Goal: Check status: Check status

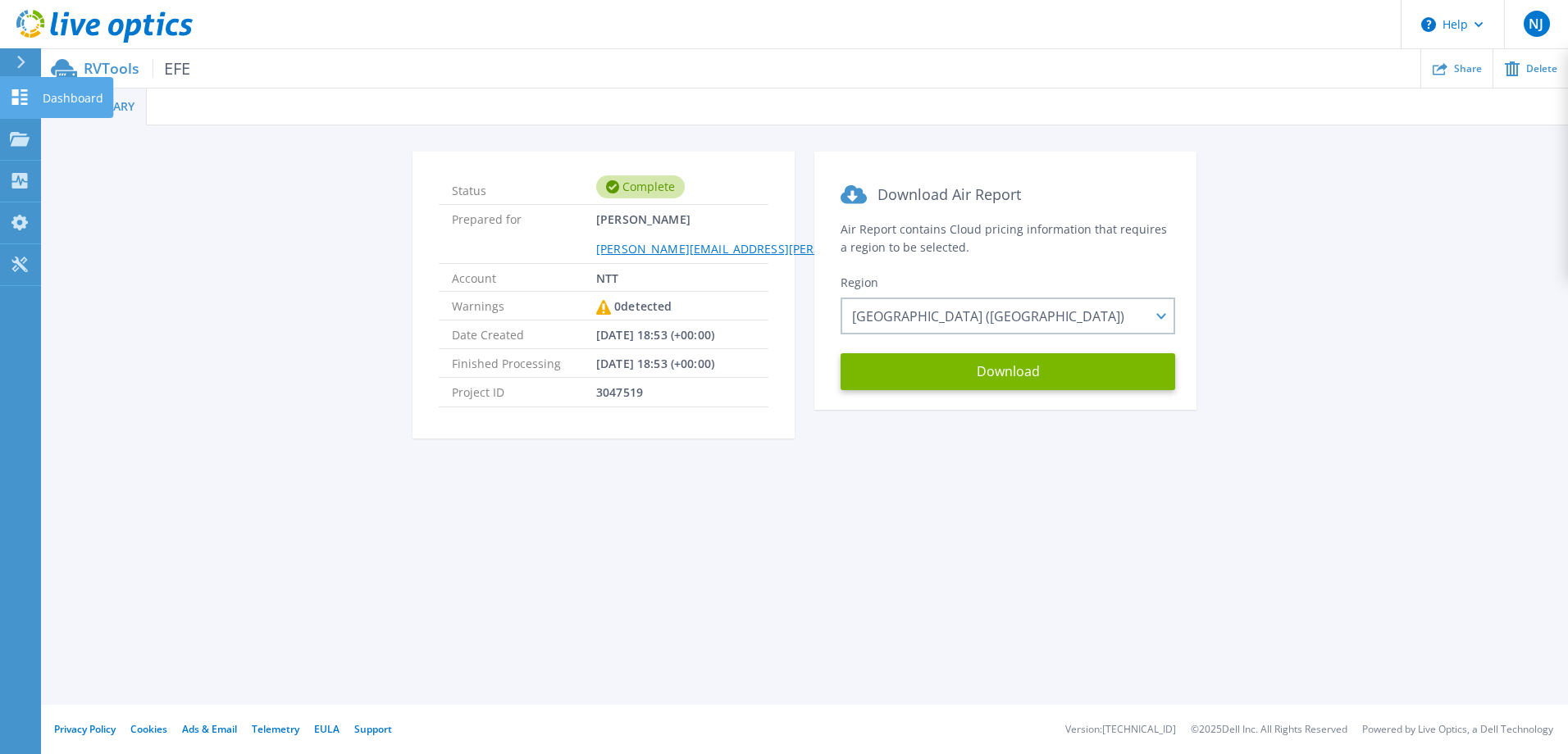
click at [20, 82] on link "Dashboard Dashboard" at bounding box center [20, 98] width 41 height 42
click at [40, 99] on div "Dashboard" at bounding box center [76, 98] width 73 height 41
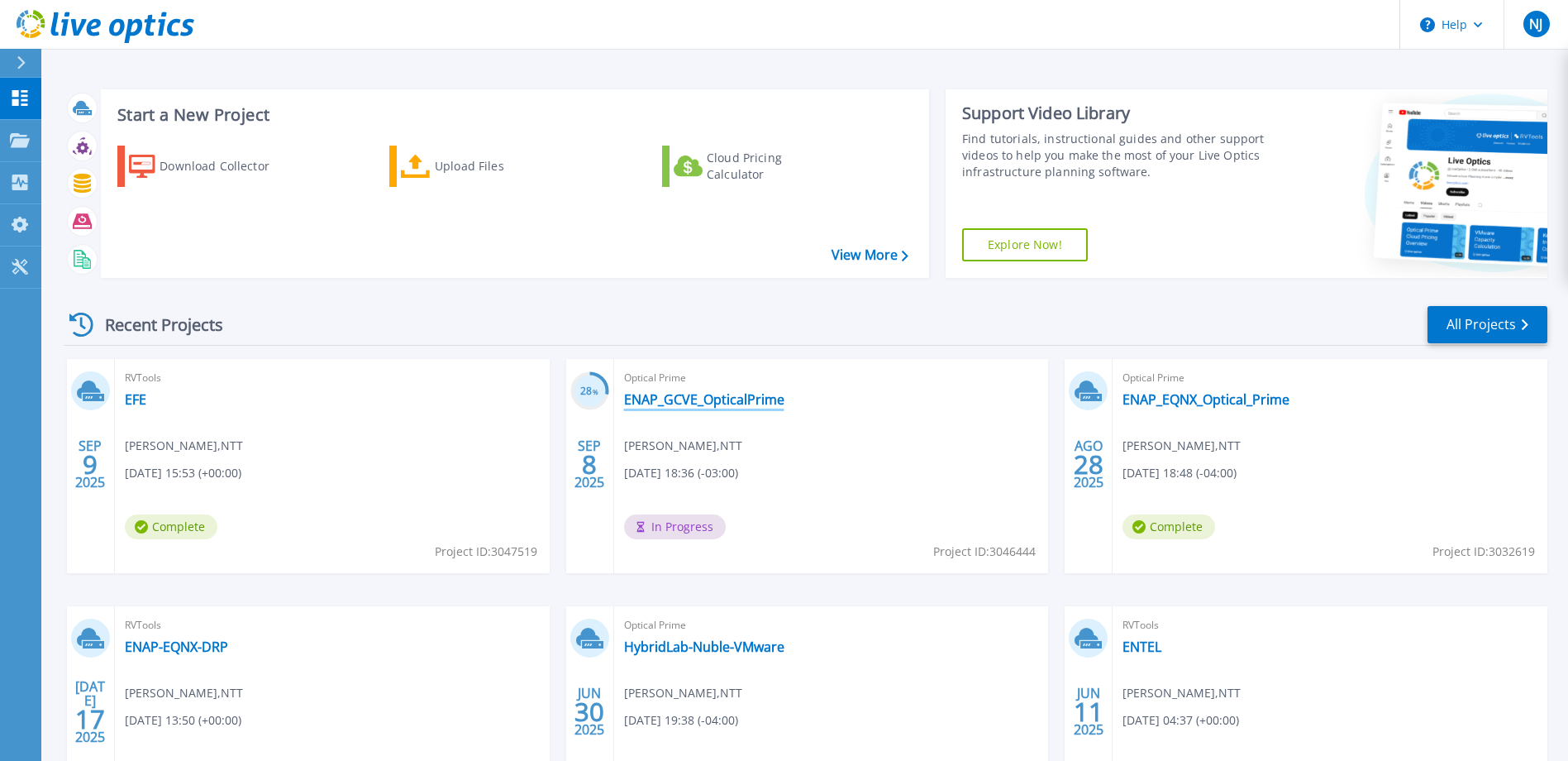
click at [729, 400] on link "ENAP_GCVE_OpticalPrime" at bounding box center [705, 399] width 160 height 17
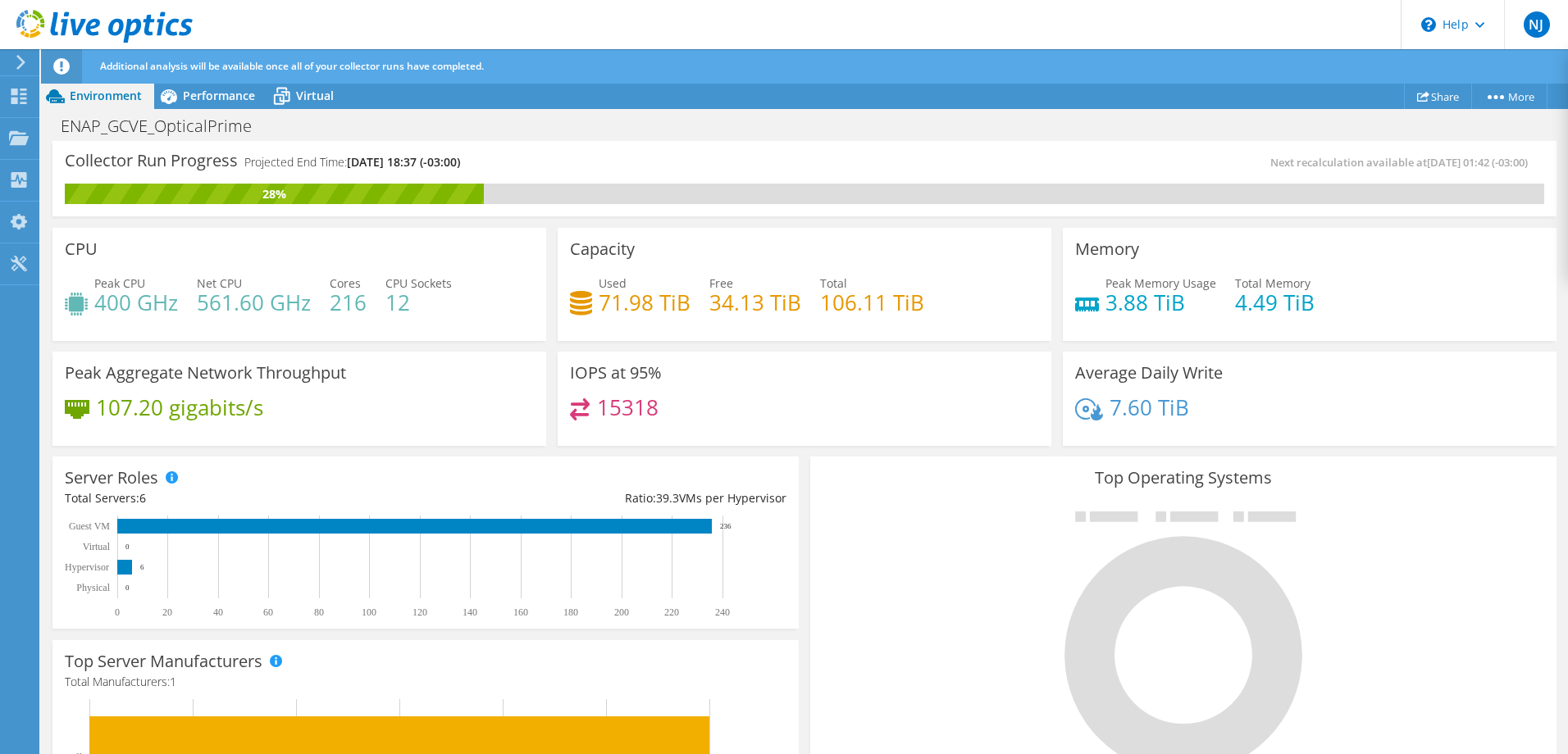
scroll to position [197, 0]
click at [322, 95] on span "Virtual" at bounding box center [314, 96] width 38 height 16
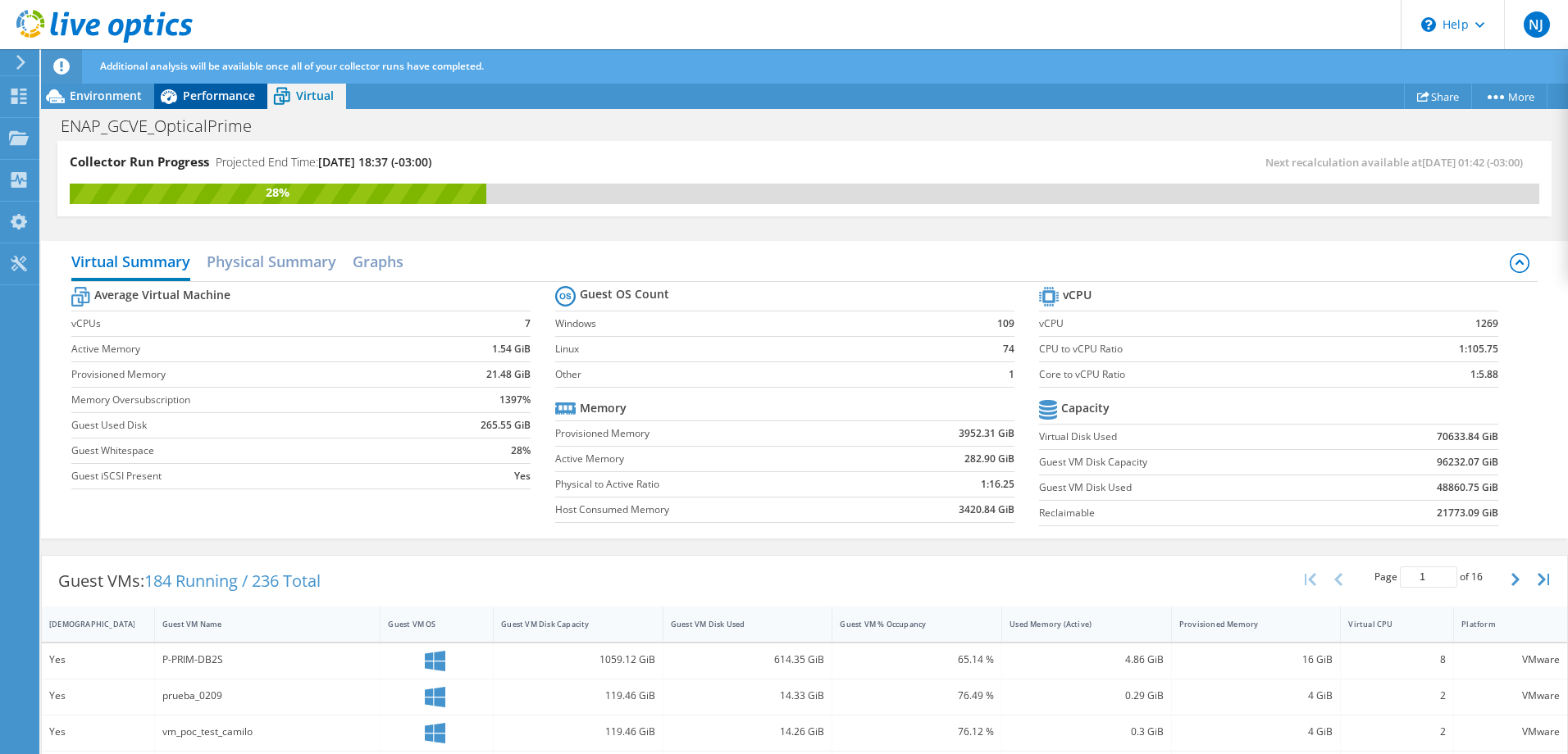
click at [224, 88] on span "Performance" at bounding box center [219, 96] width 72 height 16
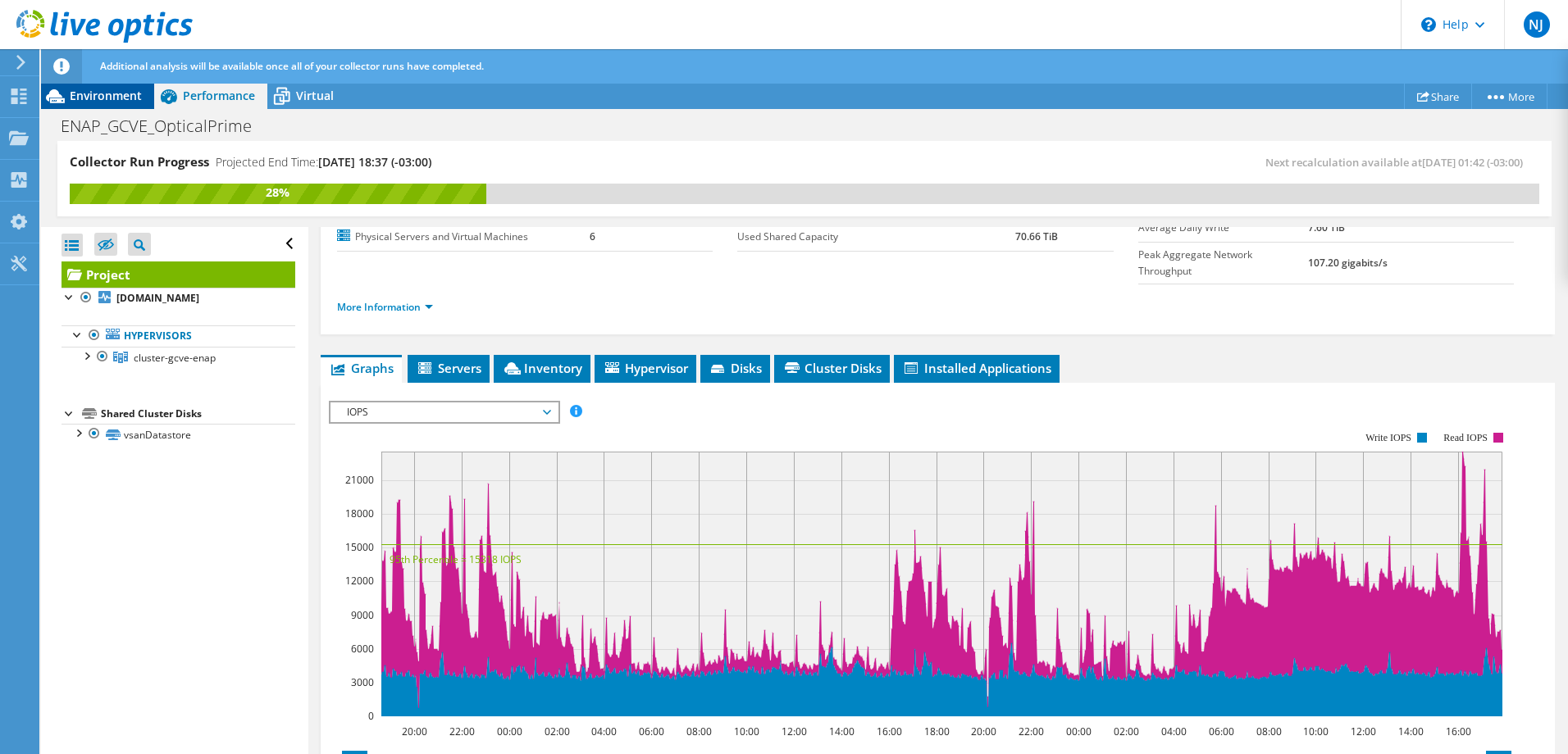
click at [103, 92] on span "Environment" at bounding box center [106, 96] width 72 height 16
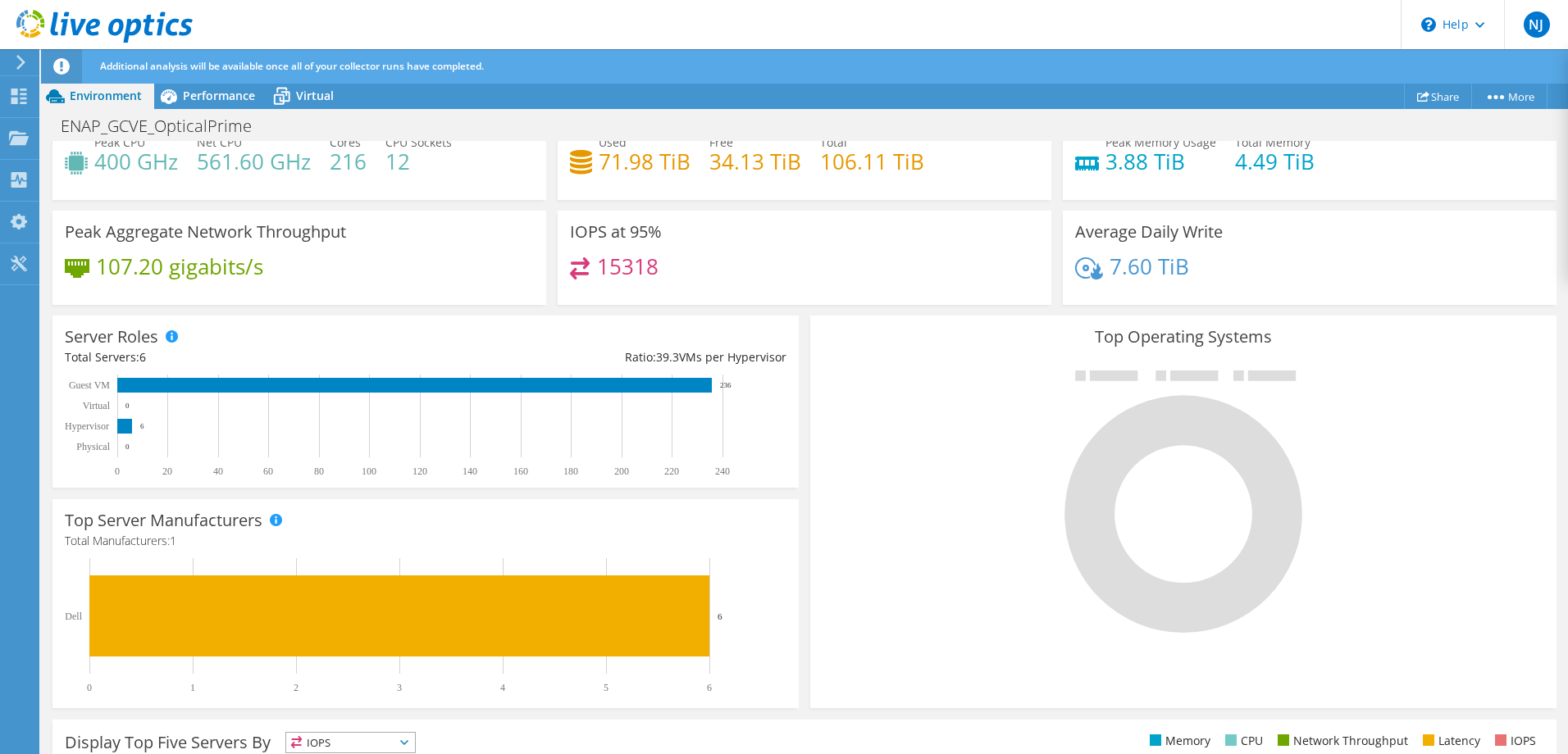
scroll to position [187, 0]
click at [11, 98] on icon at bounding box center [18, 96] width 19 height 16
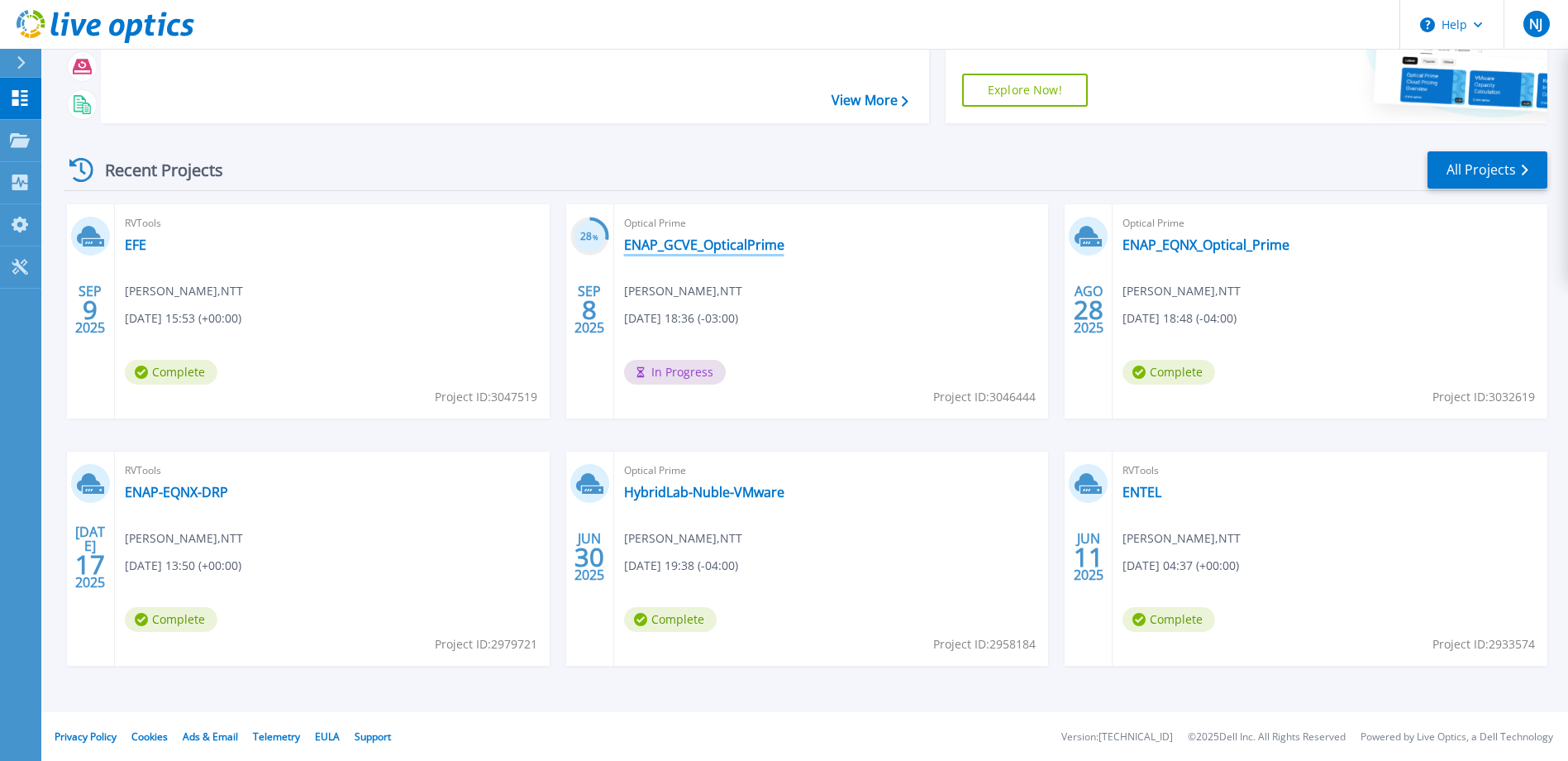
scroll to position [156, 0]
